Goal: Information Seeking & Learning: Find specific fact

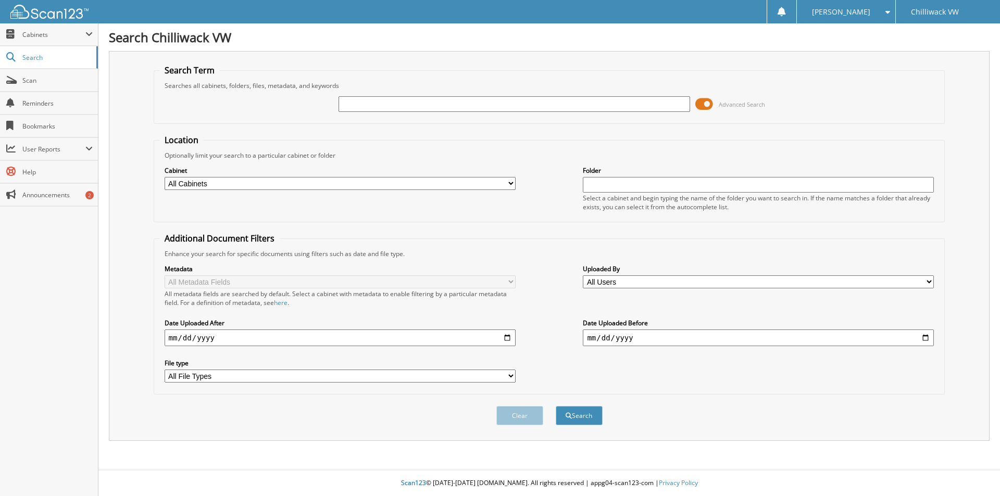
click at [353, 106] on input "text" at bounding box center [513, 104] width 351 height 16
type input "VanDokkumburg"
click at [584, 424] on button "Search" at bounding box center [579, 415] width 47 height 19
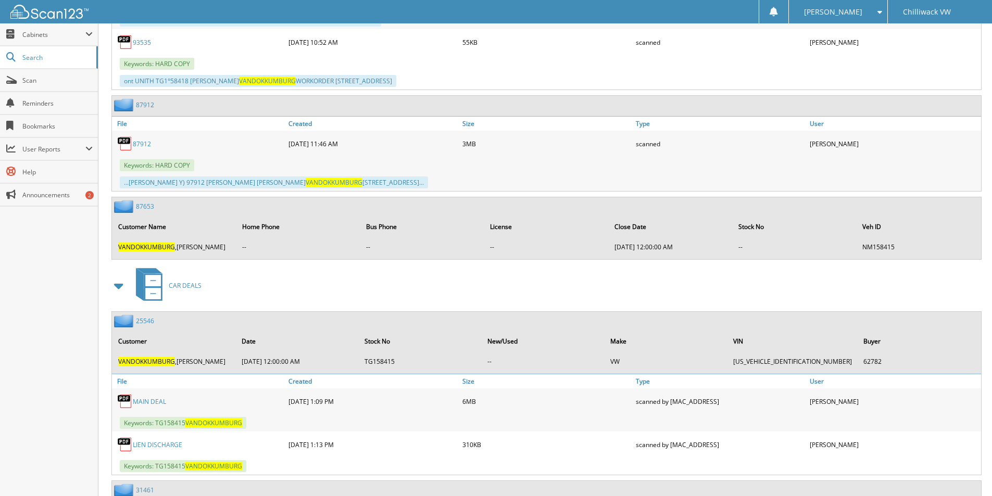
scroll to position [1832, 0]
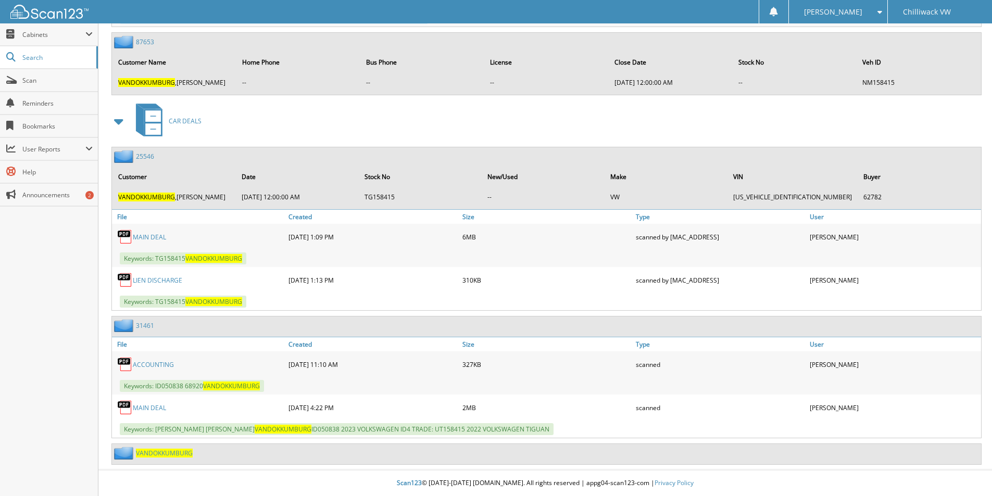
drag, startPoint x: 149, startPoint y: 234, endPoint x: 197, endPoint y: 234, distance: 48.4
click at [149, 234] on link "MAIN DEAL" at bounding box center [149, 237] width 33 height 9
click at [152, 404] on link "MAIN DEAL" at bounding box center [149, 408] width 33 height 9
